Goal: Task Accomplishment & Management: Complete application form

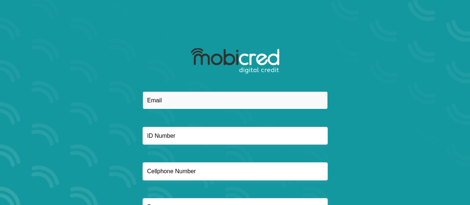
click at [179, 101] on input "email" at bounding box center [234, 100] width 185 height 18
type input "megatwineclean@gmail.com"
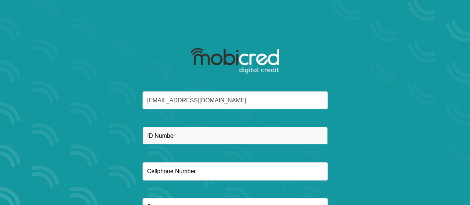
click at [187, 138] on input "text" at bounding box center [234, 136] width 185 height 18
type input "7007106315086"
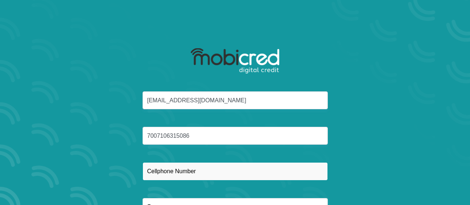
click at [200, 174] on input "text" at bounding box center [234, 171] width 185 height 18
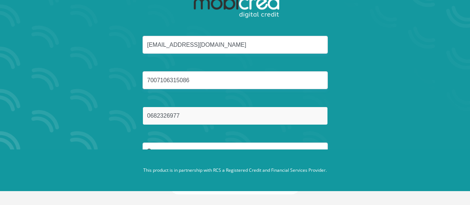
scroll to position [62, 0]
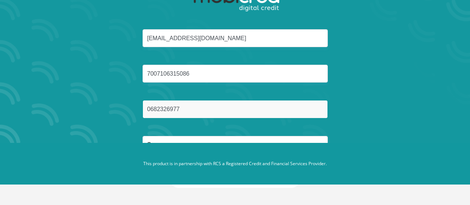
type input "0682326977"
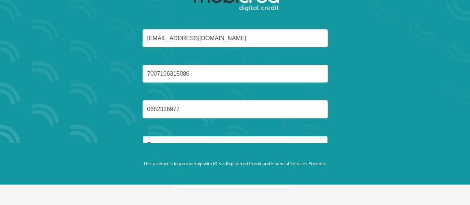
click at [287, 141] on input "text" at bounding box center [234, 145] width 185 height 18
click at [325, 127] on div "megatwineclean@gmail.com 7007106315086 0682326977" at bounding box center [235, 100] width 392 height 142
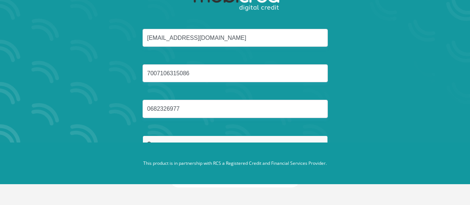
click at [262, 139] on input "text" at bounding box center [234, 145] width 185 height 18
drag, startPoint x: 309, startPoint y: 168, endPoint x: 309, endPoint y: 153, distance: 15.7
click at [309, 153] on footer "This product is in partnership with RCS a Registered Credit and Financial Servi…" at bounding box center [235, 163] width 470 height 42
drag, startPoint x: 298, startPoint y: 140, endPoint x: 380, endPoint y: 121, distance: 84.5
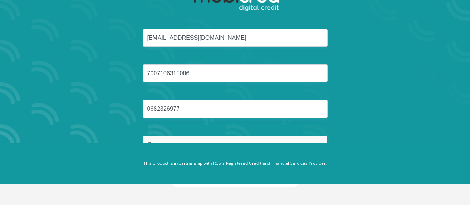
click at [380, 121] on div "megatwineclean@gmail.com 7007106315086 0682326977" at bounding box center [235, 100] width 392 height 142
click at [286, 138] on input "text" at bounding box center [234, 145] width 185 height 18
click at [306, 153] on footer "This product is in partnership with RCS a Registered Credit and Financial Servi…" at bounding box center [235, 163] width 470 height 42
click at [290, 138] on input "text" at bounding box center [234, 145] width 185 height 18
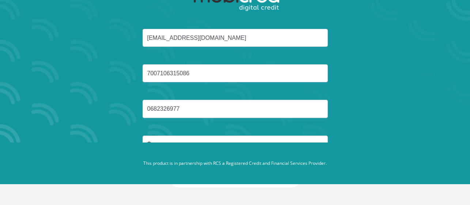
click at [170, 171] on button "Reset Password" at bounding box center [234, 179] width 129 height 16
click at [234, 164] on p "This product is in partnership with RCS a Registered Credit and Financial Servi…" at bounding box center [234, 163] width 405 height 7
click at [210, 146] on footer "This product is in partnership with RCS a Registered Credit and Financial Servi…" at bounding box center [235, 163] width 470 height 42
click at [208, 141] on input "text" at bounding box center [234, 145] width 185 height 18
type input "1"
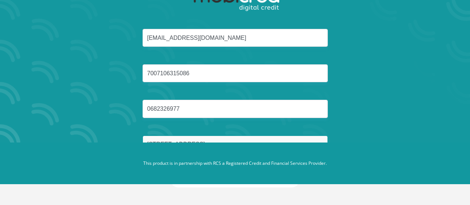
type input "41 wight street"
click at [170, 171] on button "Reset Password" at bounding box center [234, 179] width 129 height 16
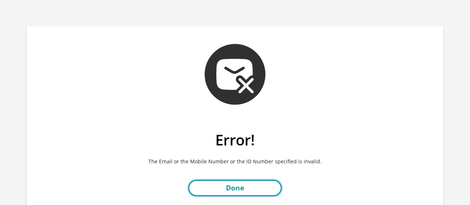
click at [254, 186] on link "Done" at bounding box center [235, 188] width 94 height 16
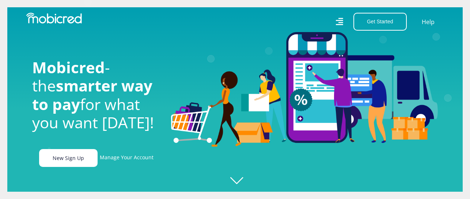
scroll to position [0, 937]
click at [82, 166] on link "New Sign Up" at bounding box center [68, 158] width 58 height 18
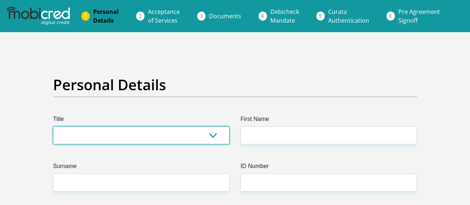
click at [143, 133] on select "Mr Ms Mrs Dr Other" at bounding box center [141, 135] width 176 height 18
select select "Mr"
click at [53, 126] on select "Mr Ms Mrs Dr Other" at bounding box center [141, 135] width 176 height 18
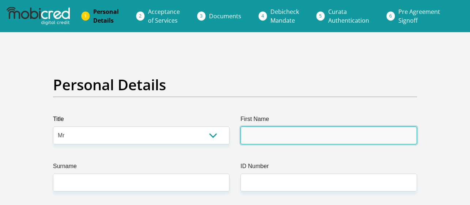
click at [264, 139] on input "First Name" at bounding box center [328, 135] width 176 height 18
type input "felix"
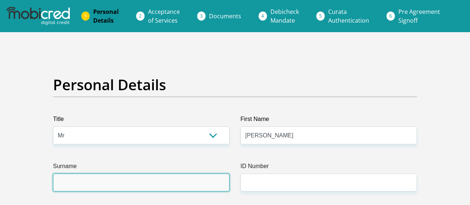
click at [187, 179] on input "Surname" at bounding box center [141, 183] width 176 height 18
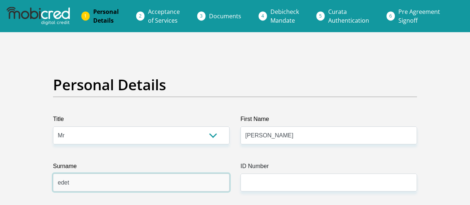
type input "edet"
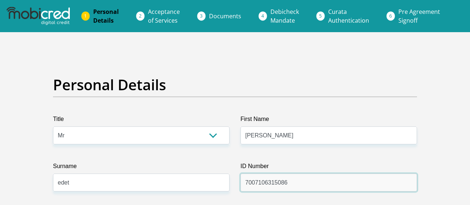
type input "7007106315086"
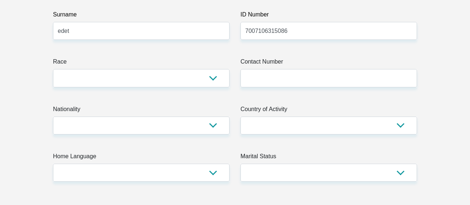
scroll to position [161, 0]
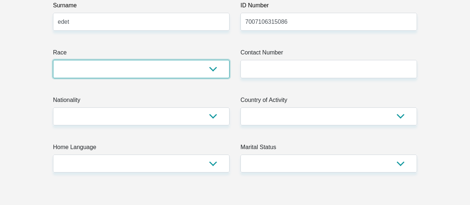
click at [215, 72] on select "Black Coloured Indian White Other" at bounding box center [141, 69] width 176 height 18
select select "1"
click at [53, 60] on select "Black Coloured Indian White Other" at bounding box center [141, 69] width 176 height 18
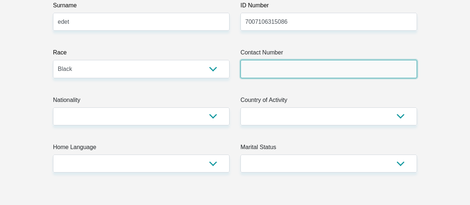
click at [280, 69] on input "Contact Number" at bounding box center [328, 69] width 176 height 18
type input "0682326977"
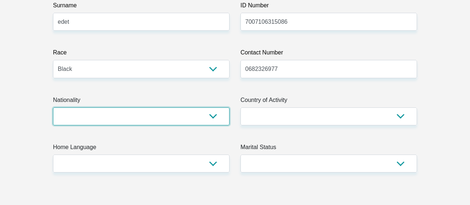
click at [153, 119] on select "South Africa Afghanistan Aland Islands Albania Algeria America Samoa American V…" at bounding box center [141, 116] width 176 height 18
select select "ZAF"
click at [53, 107] on select "South Africa Afghanistan Aland Islands Albania Algeria America Samoa American V…" at bounding box center [141, 116] width 176 height 18
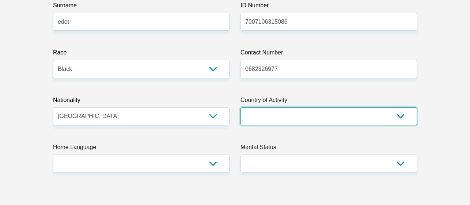
click at [293, 115] on select "South Africa Afghanistan Aland Islands Albania Algeria America Samoa American V…" at bounding box center [328, 116] width 176 height 18
select select "ZAF"
click at [240, 107] on select "South Africa Afghanistan Aland Islands Albania Algeria America Samoa American V…" at bounding box center [328, 116] width 176 height 18
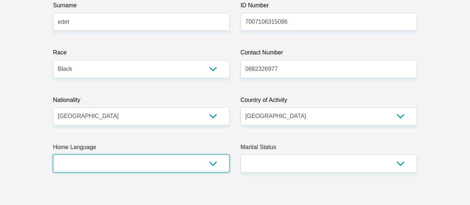
click at [211, 168] on select "Afrikaans English Sepedi South Ndebele Southern Sotho Swati Tsonga Tswana Venda…" at bounding box center [141, 164] width 176 height 18
select select "eng"
click at [53, 155] on select "Afrikaans English Sepedi South Ndebele Southern Sotho Swati Tsonga Tswana Venda…" at bounding box center [141, 164] width 176 height 18
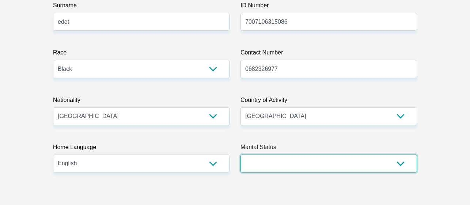
click at [293, 162] on select "Married ANC Single Divorced Widowed Married COP or Customary Law" at bounding box center [328, 164] width 176 height 18
select select "1"
click at [240, 155] on select "Married ANC Single Divorced Widowed Married COP or Customary Law" at bounding box center [328, 164] width 176 height 18
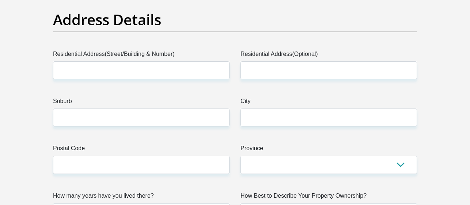
scroll to position [380, 0]
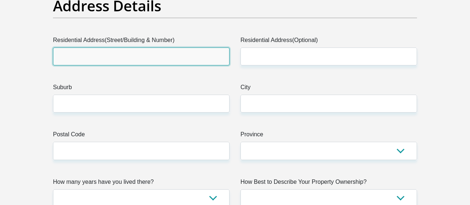
click at [134, 50] on input "Residential Address(Street/Building & Number)" at bounding box center [141, 56] width 176 height 18
type input "1"
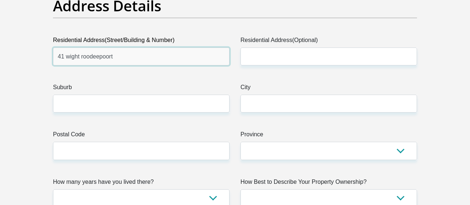
type input "41 wight roodeepoort"
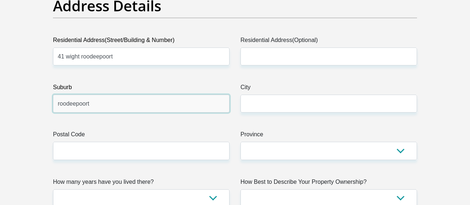
type input "roodeepoort"
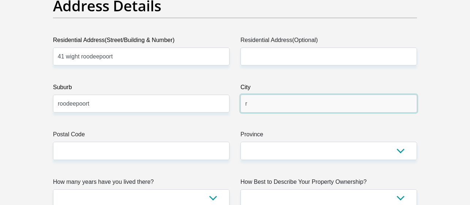
type input "roodeepoort"
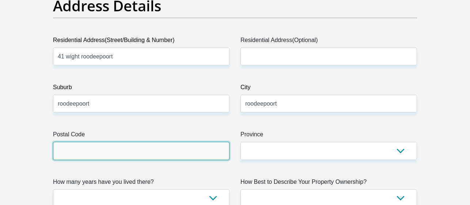
click at [95, 152] on input "Postal Code" at bounding box center [141, 151] width 176 height 18
type input "1704"
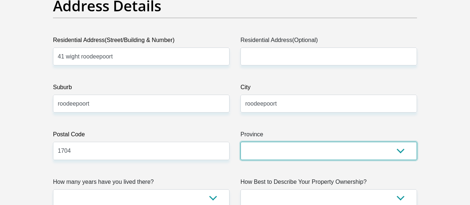
click at [266, 153] on select "Eastern Cape Free State Gauteng KwaZulu-Natal Limpopo Mpumalanga Northern Cape …" at bounding box center [328, 151] width 176 height 18
select select "Gauteng"
click at [240, 142] on select "Eastern Cape Free State Gauteng KwaZulu-Natal Limpopo Mpumalanga Northern Cape …" at bounding box center [328, 151] width 176 height 18
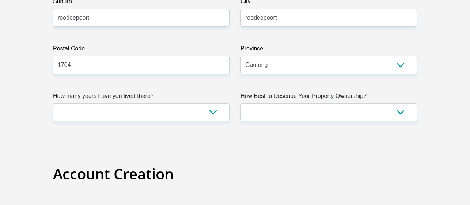
scroll to position [468, 0]
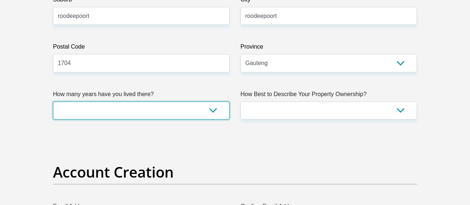
click at [192, 114] on select "less than 1 year 1-3 years 3-5 years 5+ years" at bounding box center [141, 111] width 176 height 18
select select "4"
click at [53, 102] on select "less than 1 year 1-3 years 3-5 years 5+ years" at bounding box center [141, 111] width 176 height 18
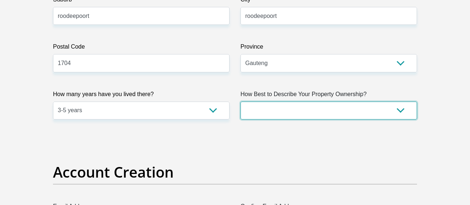
click at [308, 115] on select "Owned Rented Family Owned Company Dwelling" at bounding box center [328, 111] width 176 height 18
select select "Owned"
click at [240, 102] on select "Owned Rented Family Owned Company Dwelling" at bounding box center [328, 111] width 176 height 18
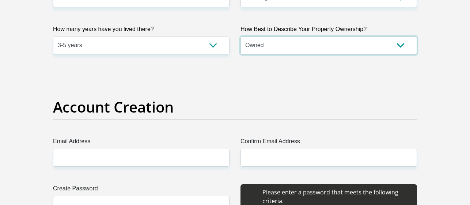
scroll to position [578, 0]
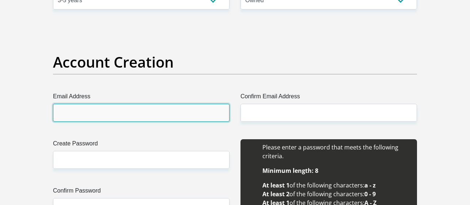
click at [116, 118] on input "Email Address" at bounding box center [141, 113] width 176 height 18
type input "megatwineclean@gmail.com"
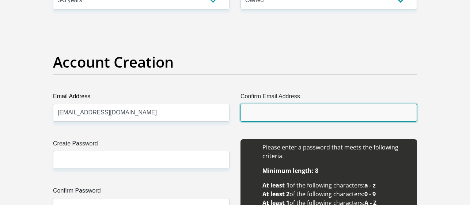
click at [268, 115] on input "Confirm Email Address" at bounding box center [328, 113] width 176 height 18
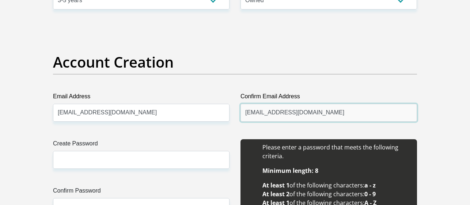
type input "megatwineclean@gmail.com"
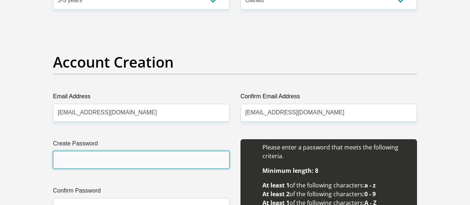
click at [154, 165] on input "Create Password" at bounding box center [141, 160] width 176 height 18
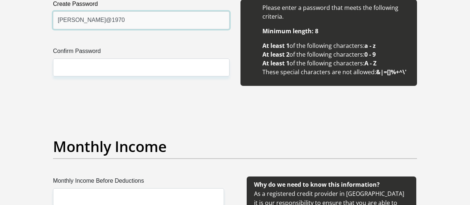
scroll to position [682, 0]
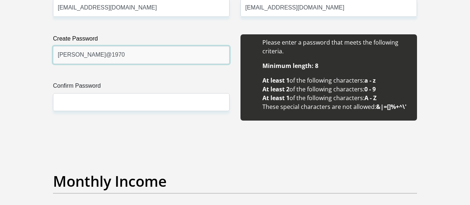
type input "Felix@1970"
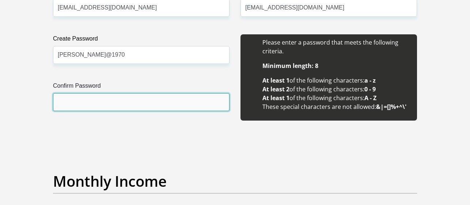
click at [94, 105] on input "Confirm Password" at bounding box center [141, 102] width 176 height 18
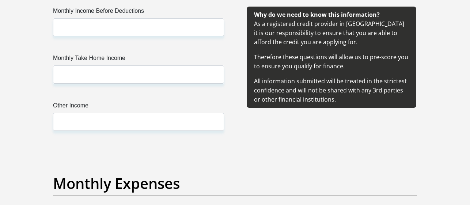
scroll to position [832, 0]
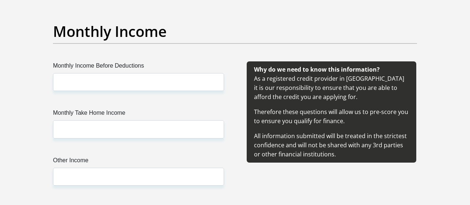
type input "Felix@1970"
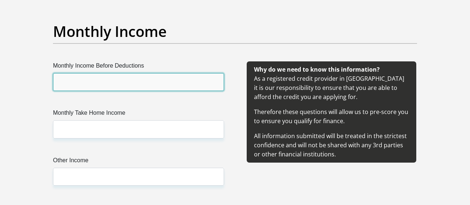
click at [111, 79] on input "Monthly Income Before Deductions" at bounding box center [138, 82] width 171 height 18
type input "15000"
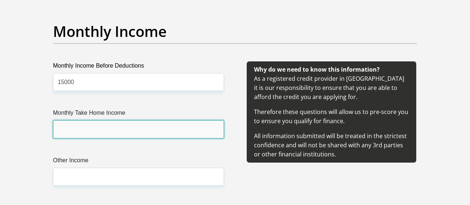
click at [110, 132] on input "Monthly Take Home Income" at bounding box center [138, 129] width 171 height 18
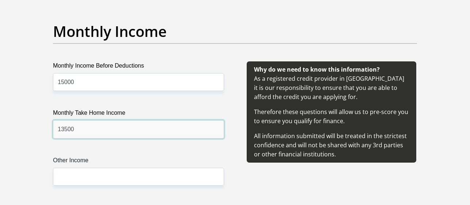
type input "13500"
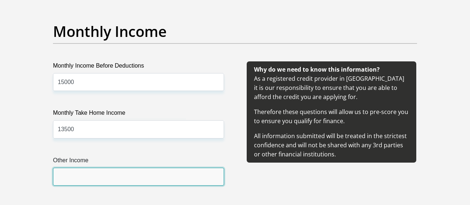
click at [88, 175] on input "Other Income" at bounding box center [138, 177] width 171 height 18
type input "1"
type input "5000"
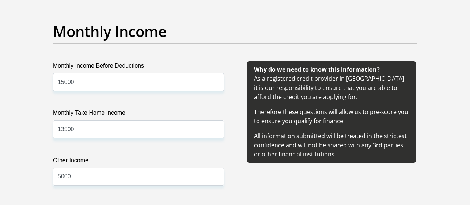
click at [267, 182] on div "Why do we need to know this information? As a registered credit provider in Sou…" at bounding box center [331, 132] width 193 height 142
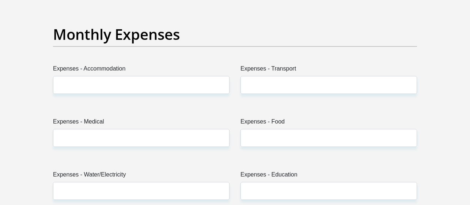
scroll to position [1037, 0]
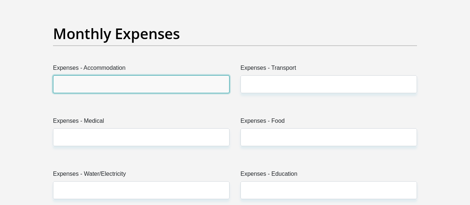
click at [128, 81] on input "Expenses - Accommodation" at bounding box center [141, 84] width 176 height 18
type input "2000"
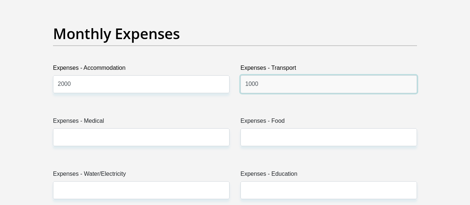
type input "1000"
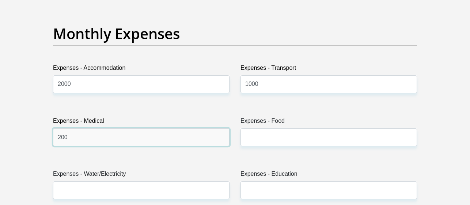
type input "200"
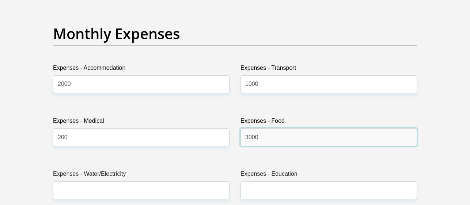
type input "3000"
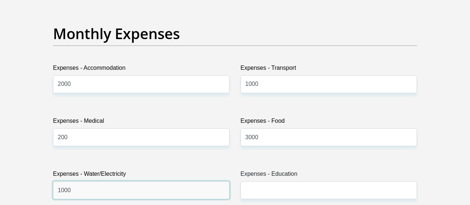
type input "1000"
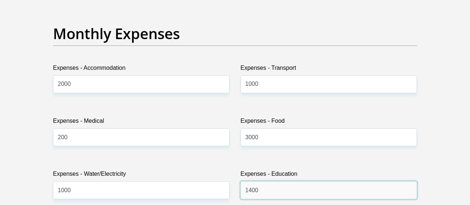
type input "1400"
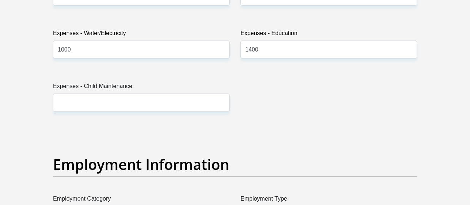
scroll to position [1290, 0]
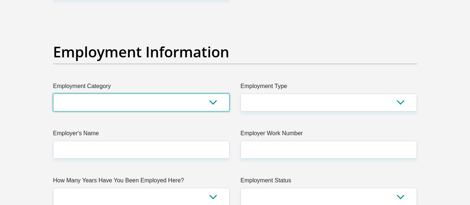
click at [217, 102] on select "AGRICULTURE ALCOHOL & TOBACCO CONSTRUCTION MATERIALS METALLURGY EQUIPMENT FOR R…" at bounding box center [141, 103] width 176 height 18
select select "18"
click at [53, 94] on select "AGRICULTURE ALCOHOL & TOBACCO CONSTRUCTION MATERIALS METALLURGY EQUIPMENT FOR R…" at bounding box center [141, 103] width 176 height 18
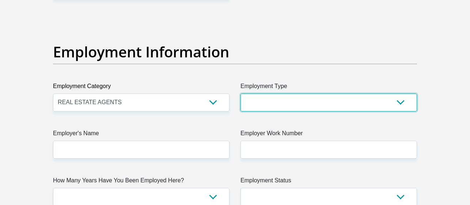
click at [278, 106] on select "College/Lecturer Craft Seller Creative Driver Executive Farmer Forces - Non Com…" at bounding box center [328, 103] width 176 height 18
select select "Driver"
click at [240, 94] on select "College/Lecturer Craft Seller Creative Driver Executive Farmer Forces - Non Com…" at bounding box center [328, 103] width 176 height 18
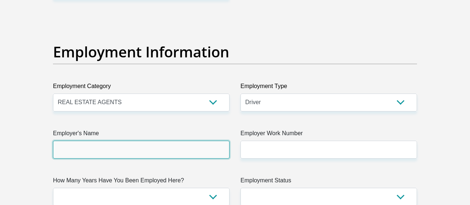
click at [104, 147] on input "Employer's Name" at bounding box center [141, 150] width 176 height 18
type input "h"
type input "fortune"
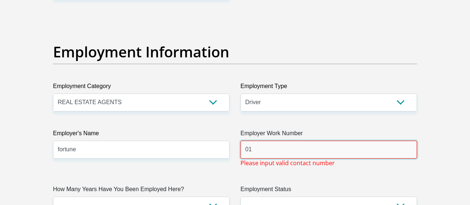
type input "0"
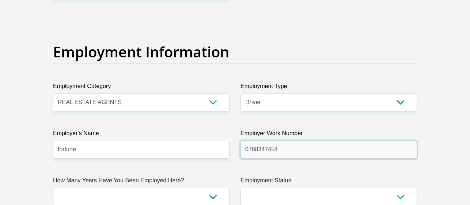
type input "0788347454"
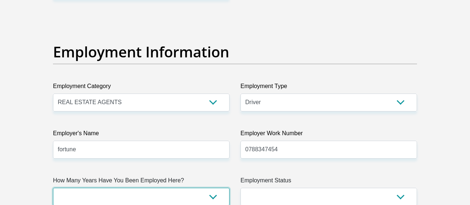
scroll to position [1291, 0]
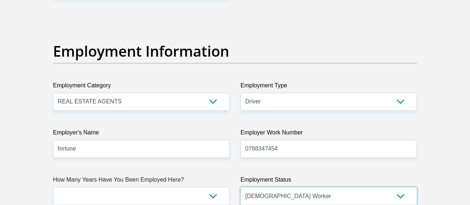
select select "4"
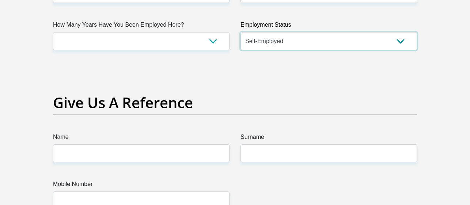
scroll to position [1435, 0]
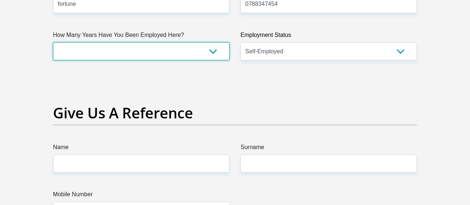
click at [217, 49] on select "less than 1 year 1-3 years 3-5 years 5+ years" at bounding box center [141, 51] width 176 height 18
select select "48"
click at [53, 42] on select "less than 1 year 1-3 years 3-5 years 5+ years" at bounding box center [141, 51] width 176 height 18
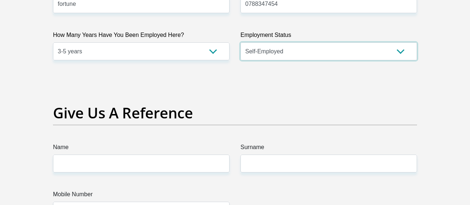
click at [304, 57] on select "Permanent/Full-time Part-time/Casual Contract Worker Self-Employed Housewife Re…" at bounding box center [328, 51] width 176 height 18
click at [240, 42] on select "Permanent/Full-time Part-time/Casual Contract Worker Self-Employed Housewife Re…" at bounding box center [328, 51] width 176 height 18
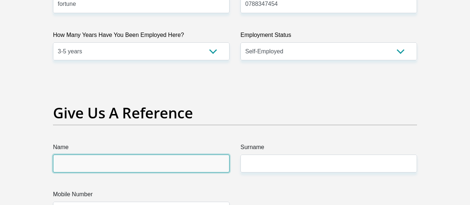
click at [168, 160] on input "Name" at bounding box center [141, 164] width 176 height 18
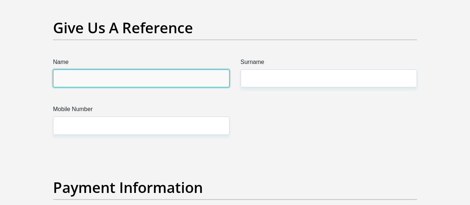
scroll to position [1515, 0]
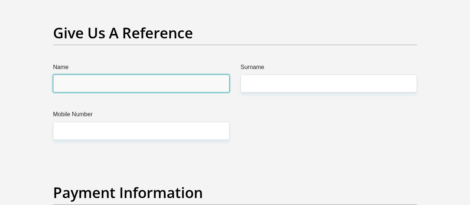
click at [169, 89] on input "Name" at bounding box center [141, 84] width 176 height 18
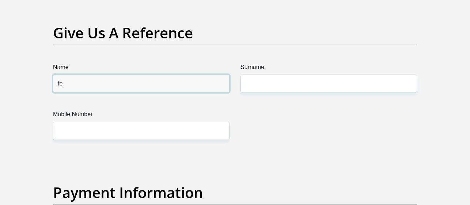
type input "f"
type input "jenny"
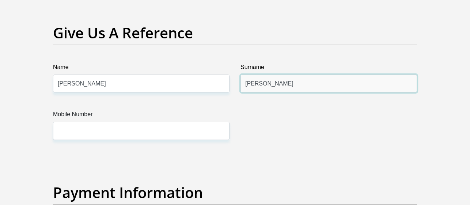
type input "okon"
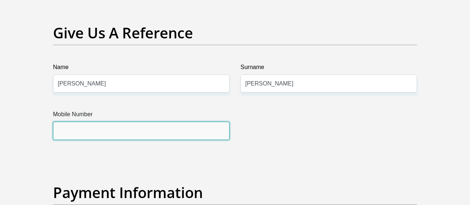
click at [123, 134] on input "Mobile Number" at bounding box center [141, 131] width 176 height 18
type input "0788347454"
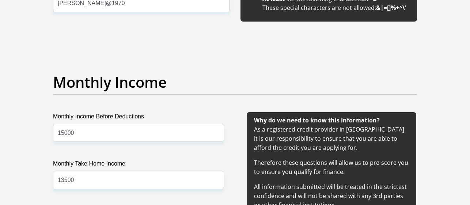
scroll to position [0, 0]
